Goal: Communication & Community: Answer question/provide support

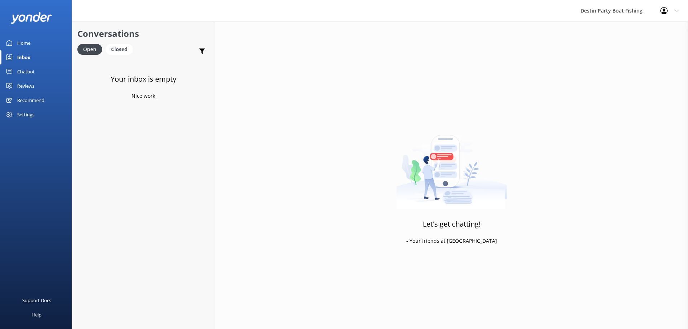
click at [32, 88] on div "Reviews" at bounding box center [25, 86] width 17 height 14
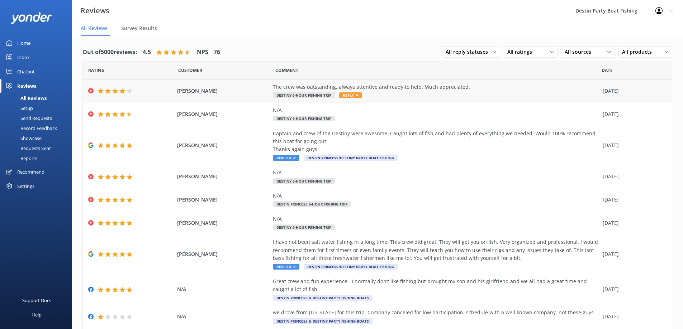
click at [350, 94] on span "Reply" at bounding box center [350, 95] width 23 height 6
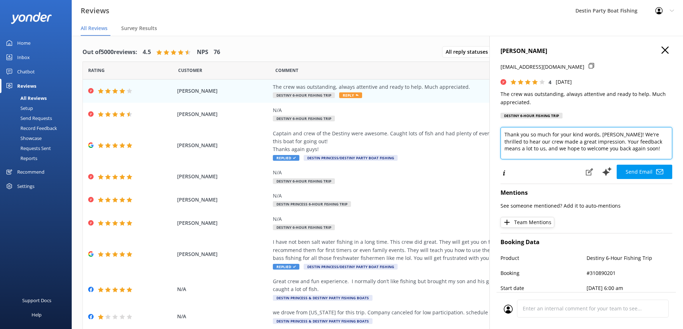
click at [637, 156] on textarea "Thank you so much for your kind words, [PERSON_NAME]! We're thrilled to hear ou…" at bounding box center [586, 143] width 172 height 32
type textarea "Thank you so much for your kind words, [PERSON_NAME]! We're thrilled to hear ou…"
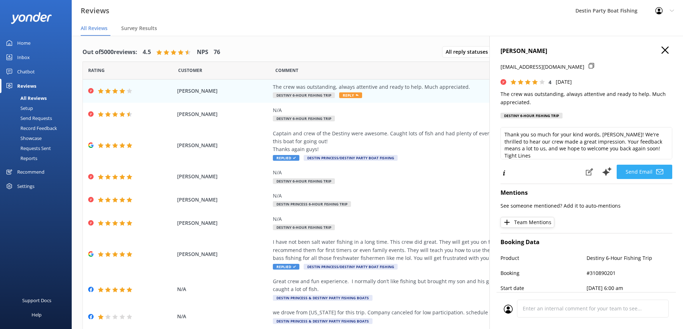
click at [638, 169] on button "Send Email" at bounding box center [644, 172] width 56 height 14
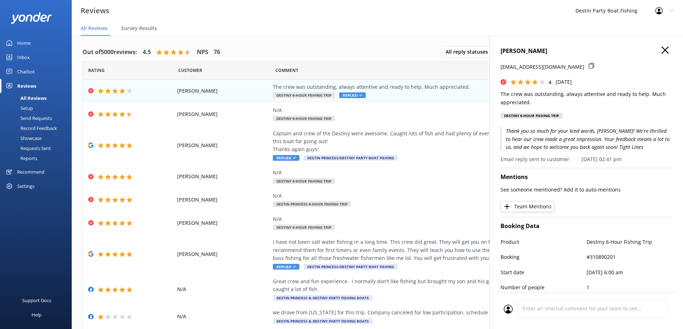
click at [661, 49] on icon "button" at bounding box center [664, 50] width 7 height 7
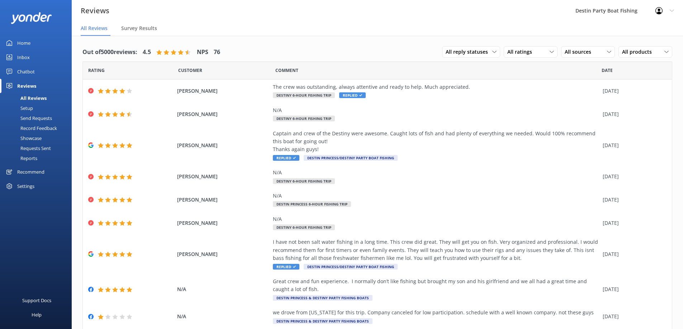
click at [28, 56] on div "Inbox" at bounding box center [23, 57] width 13 height 14
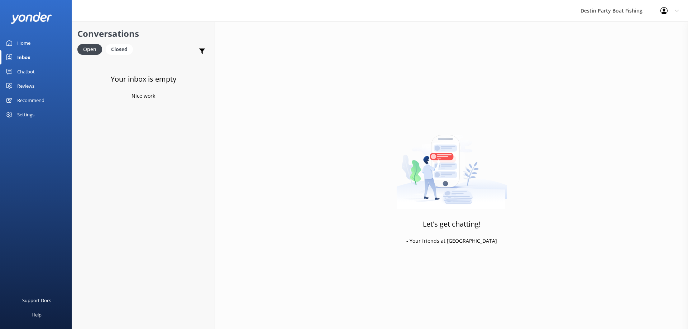
click at [27, 85] on div "Reviews" at bounding box center [25, 86] width 17 height 14
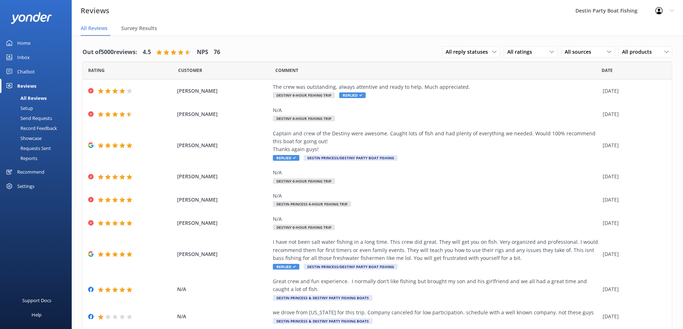
click at [26, 42] on div "Home" at bounding box center [23, 43] width 13 height 14
